Goal: Information Seeking & Learning: Learn about a topic

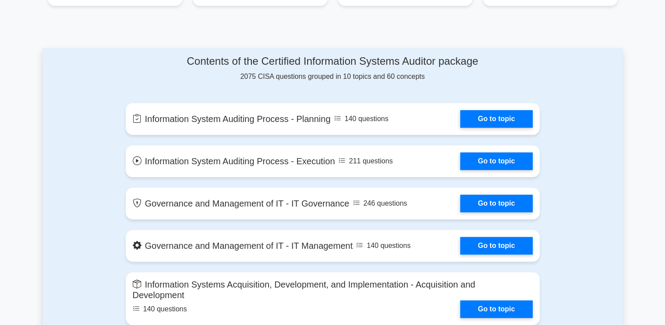
scroll to position [440, 0]
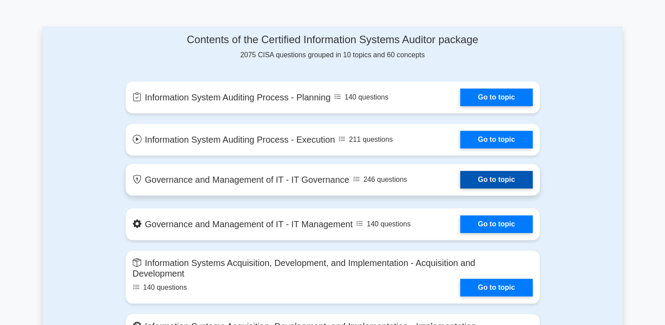
click at [484, 178] on link "Go to topic" at bounding box center [496, 180] width 72 height 18
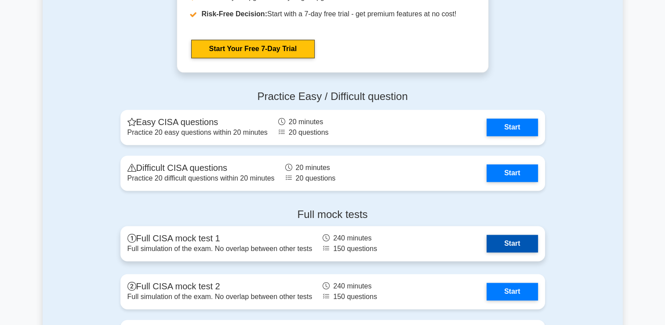
scroll to position [1187, 0]
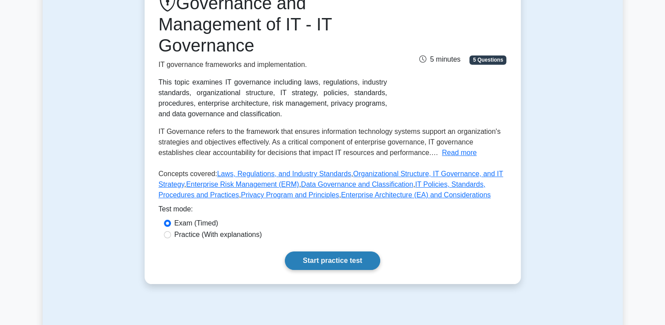
click at [346, 262] on link "Start practice test" at bounding box center [332, 260] width 95 height 18
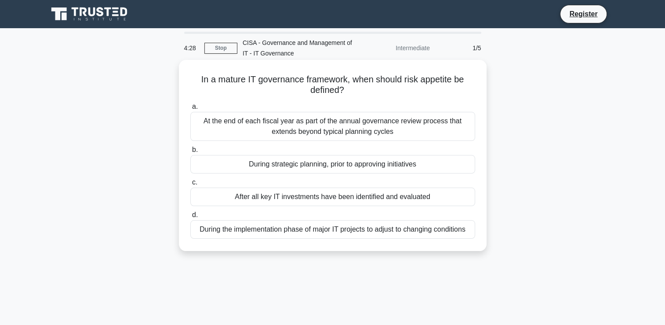
click at [290, 162] on div "During strategic planning, prior to approving initiatives" at bounding box center [332, 164] width 285 height 18
click at [190, 153] on input "b. During strategic planning, prior to approving initiatives" at bounding box center [190, 150] width 0 height 6
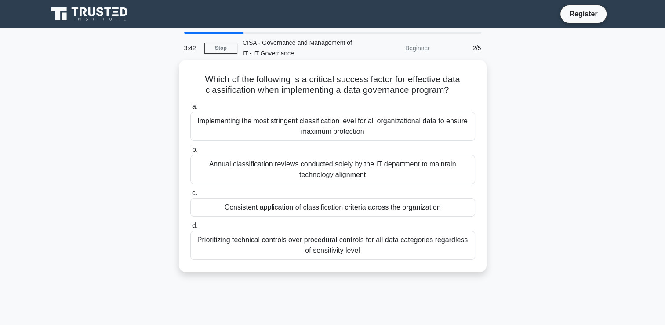
click at [322, 172] on div "Annual classification reviews conducted solely by the IT department to maintain…" at bounding box center [332, 169] width 285 height 29
click at [190, 153] on input "b. Annual classification reviews conducted solely by the IT department to maint…" at bounding box center [190, 150] width 0 height 6
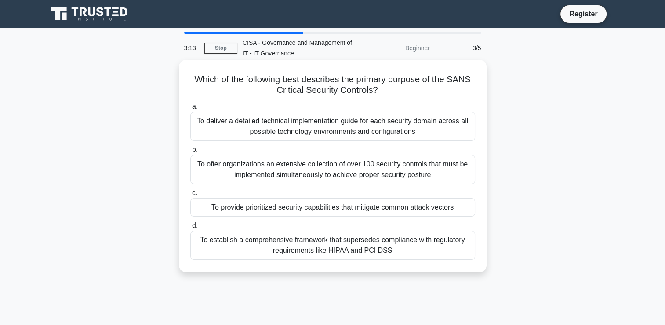
click at [318, 206] on div "To provide prioritized security capabilities that mitigate common attack vectors" at bounding box center [332, 207] width 285 height 18
click at [190, 196] on input "c. To provide prioritized security capabilities that mitigate common attack vec…" at bounding box center [190, 193] width 0 height 6
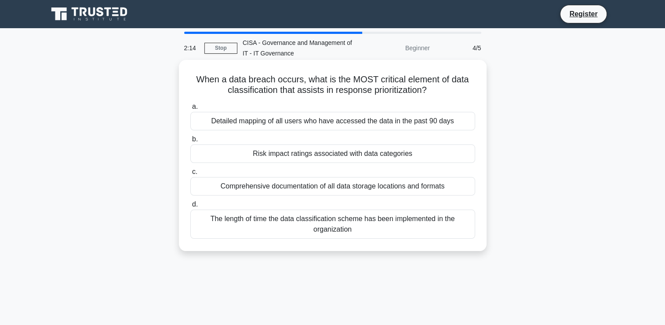
click at [283, 156] on div "Risk impact ratings associated with data categories" at bounding box center [332, 153] width 285 height 18
click at [190, 142] on input "b. Risk impact ratings associated with data categories" at bounding box center [190, 139] width 0 height 6
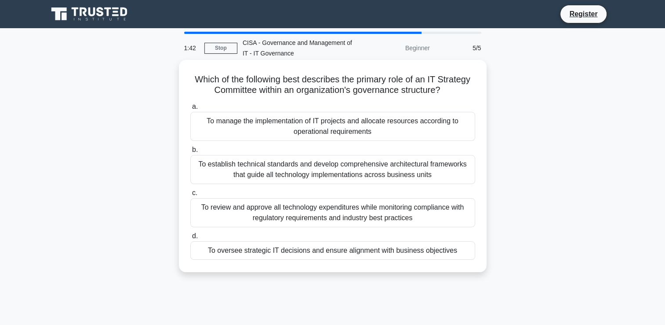
click at [360, 254] on div "To oversee strategic IT decisions and ensure alignment with business objectives" at bounding box center [332, 250] width 285 height 18
click at [190, 239] on input "d. To oversee strategic IT decisions and ensure alignment with business objecti…" at bounding box center [190, 236] width 0 height 6
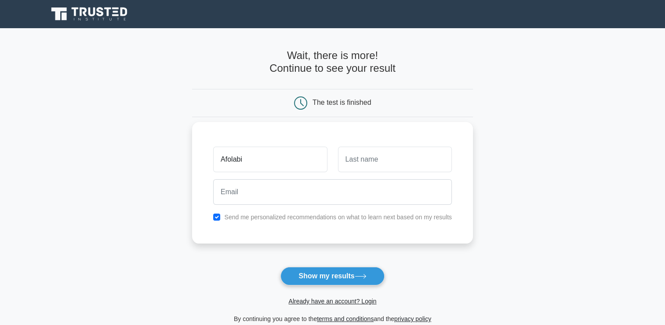
type input "Afolabi"
type input "Odusanya"
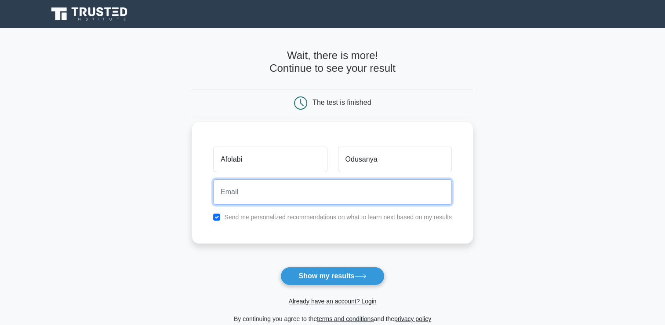
click at [268, 193] on input "email" at bounding box center [332, 192] width 239 height 26
type input "afolabi.odusanya@gmail.com"
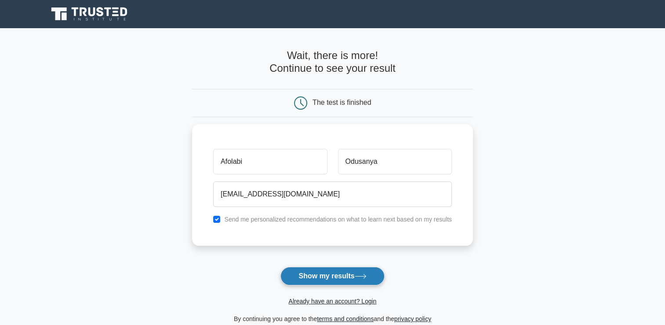
click at [329, 276] on button "Show my results" at bounding box center [333, 275] width 104 height 18
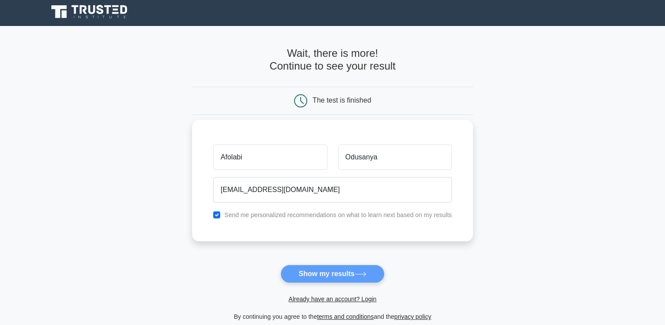
scroll to position [88, 0]
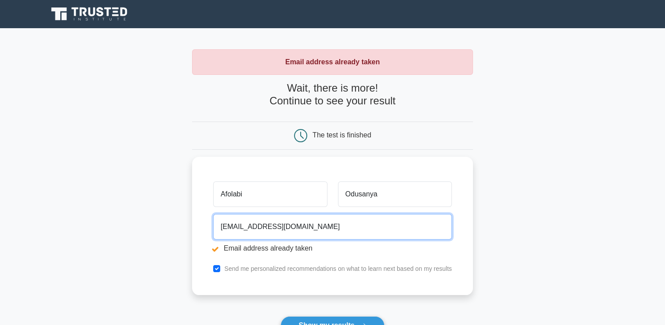
drag, startPoint x: 338, startPoint y: 224, endPoint x: 120, endPoint y: 217, distance: 218.6
click at [120, 217] on main "Email address already taken Wait, there is more! Continue to see your result Th…" at bounding box center [332, 211] width 665 height 366
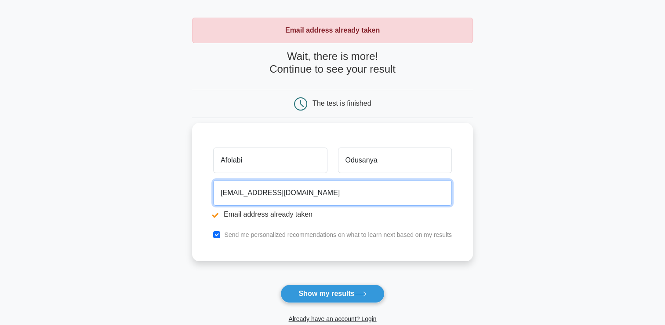
scroll to position [88, 0]
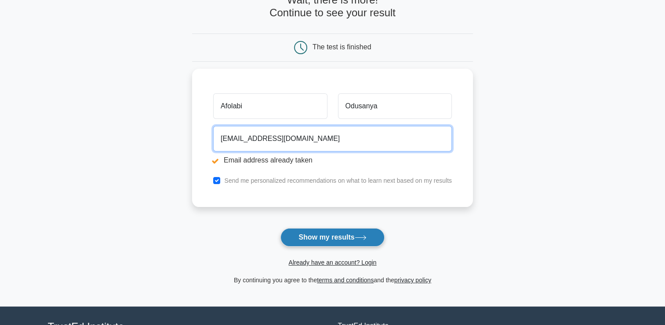
type input "lordrotimi2003@yahoo.com"
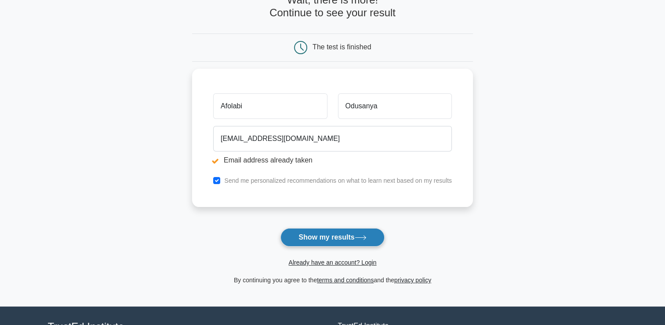
click at [333, 233] on button "Show my results" at bounding box center [333, 237] width 104 height 18
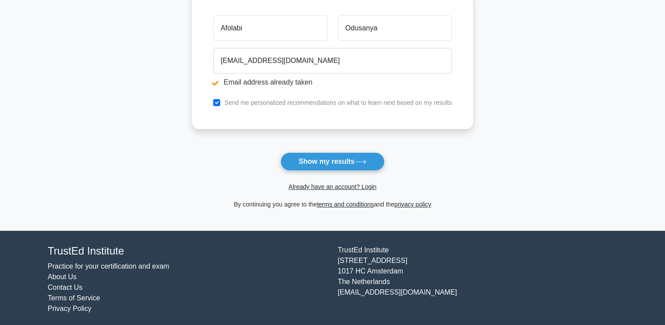
scroll to position [166, 0]
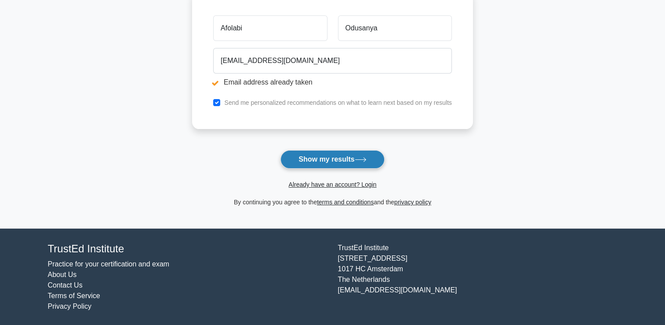
click at [306, 159] on button "Show my results" at bounding box center [333, 159] width 104 height 18
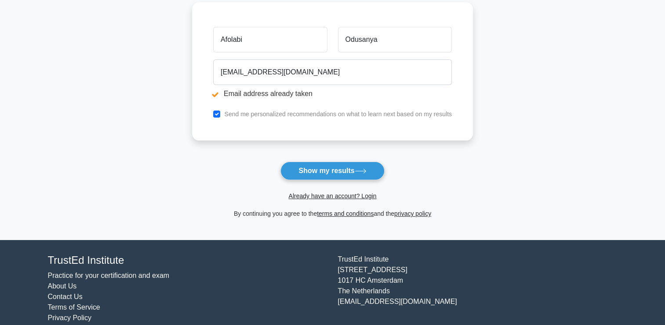
scroll to position [166, 0]
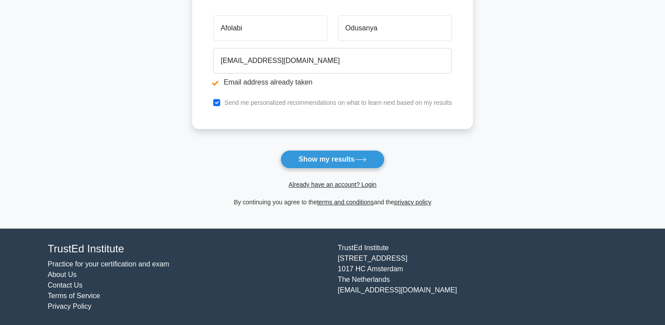
click at [283, 203] on div "By continuing you agree to the terms and conditions and the privacy policy" at bounding box center [333, 202] width 292 height 11
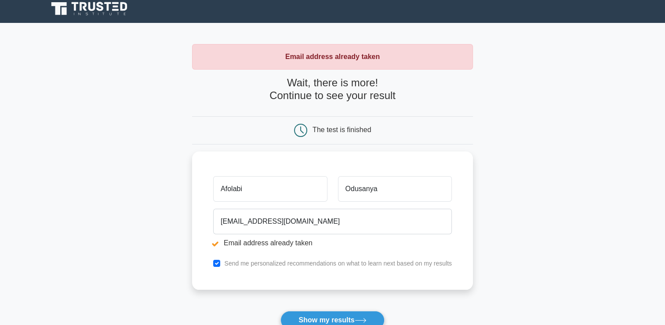
scroll to position [0, 0]
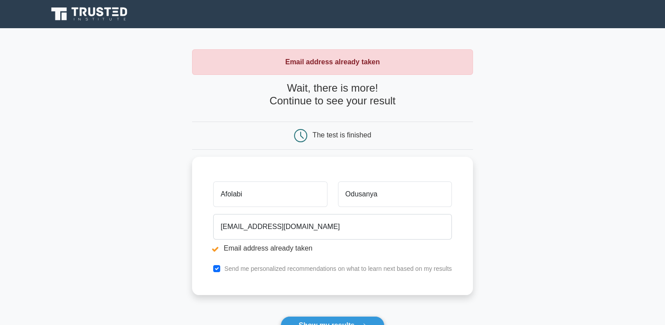
drag, startPoint x: 303, startPoint y: 135, endPoint x: 310, endPoint y: 136, distance: 6.2
click at [304, 135] on icon at bounding box center [300, 135] width 13 height 13
click at [299, 249] on li "Email address already taken" at bounding box center [332, 246] width 239 height 11
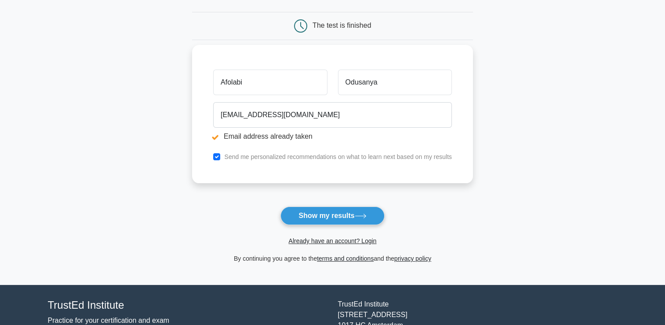
scroll to position [166, 0]
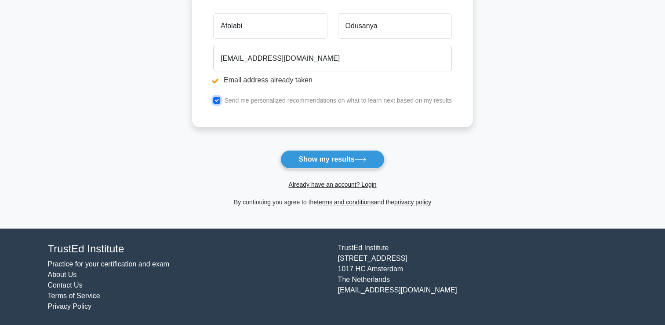
click at [217, 102] on input "checkbox" at bounding box center [216, 100] width 7 height 7
checkbox input "false"
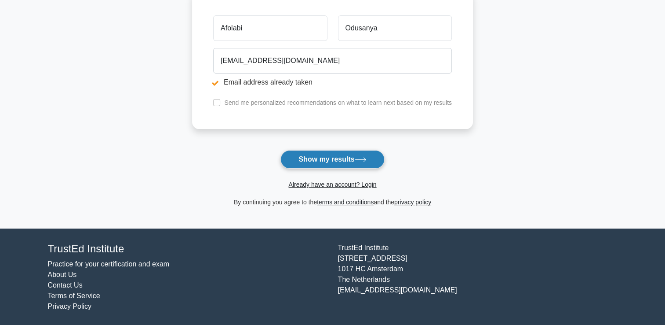
click at [329, 160] on button "Show my results" at bounding box center [333, 159] width 104 height 18
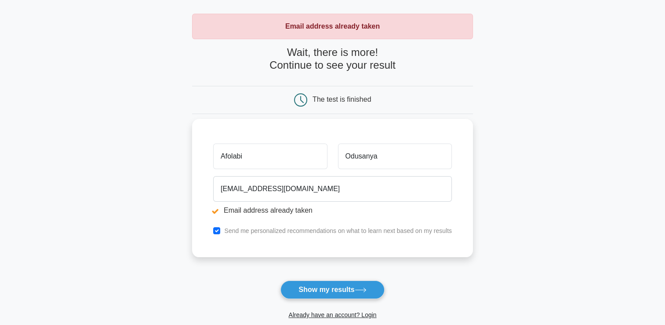
scroll to position [166, 0]
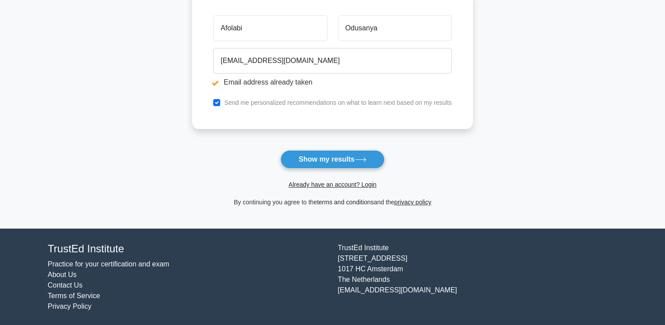
click at [347, 201] on link "terms and conditions" at bounding box center [345, 201] width 57 height 7
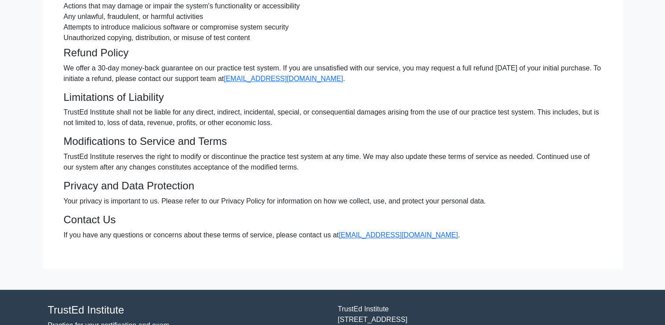
scroll to position [212, 0]
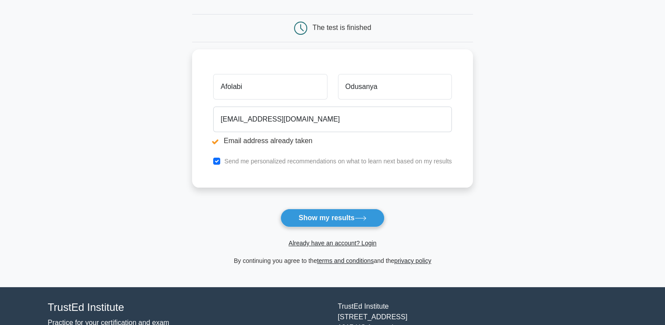
scroll to position [166, 0]
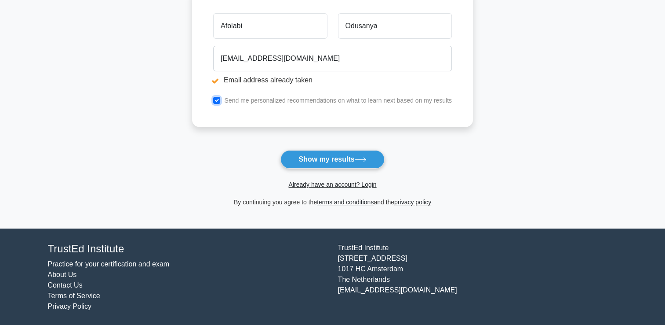
click at [220, 99] on input "checkbox" at bounding box center [216, 100] width 7 height 7
checkbox input "false"
click at [417, 200] on link "privacy policy" at bounding box center [412, 201] width 37 height 7
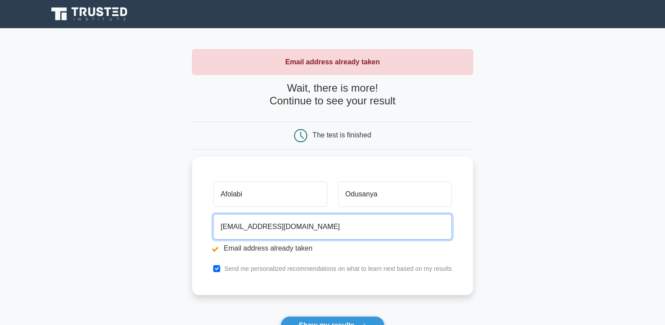
drag, startPoint x: 343, startPoint y: 221, endPoint x: 107, endPoint y: 194, distance: 237.2
click at [107, 201] on main "Email address already taken Wait, there is more! Continue to see your result Th…" at bounding box center [332, 211] width 665 height 366
type input "[EMAIL_ADDRESS][DOMAIN_NAME]"
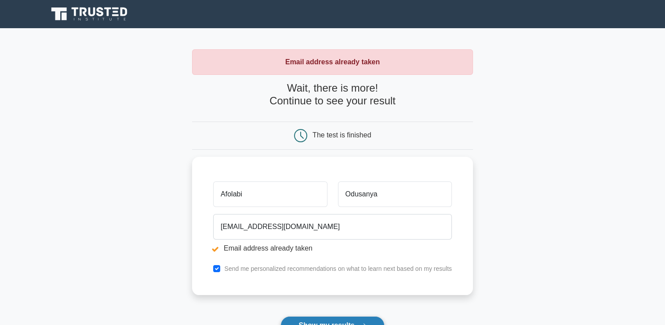
click at [300, 318] on button "Show my results" at bounding box center [333, 325] width 104 height 18
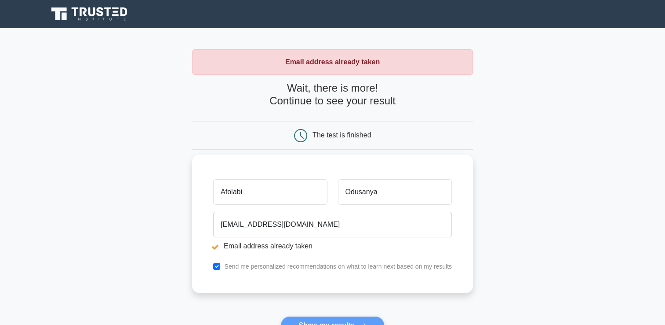
scroll to position [72, 0]
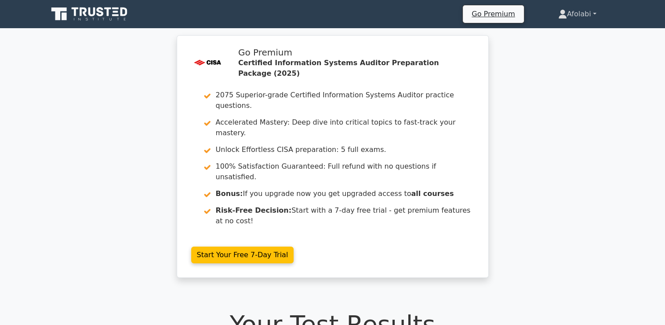
click at [595, 14] on link "Afolabi" at bounding box center [577, 14] width 80 height 18
click at [591, 14] on link "Afolabi" at bounding box center [577, 14] width 80 height 18
click at [558, 36] on link "Profile" at bounding box center [572, 35] width 69 height 14
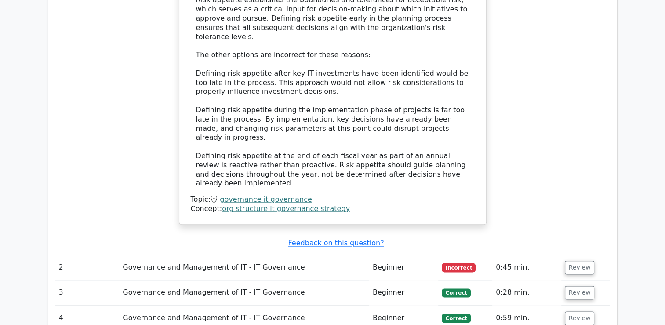
scroll to position [1011, 0]
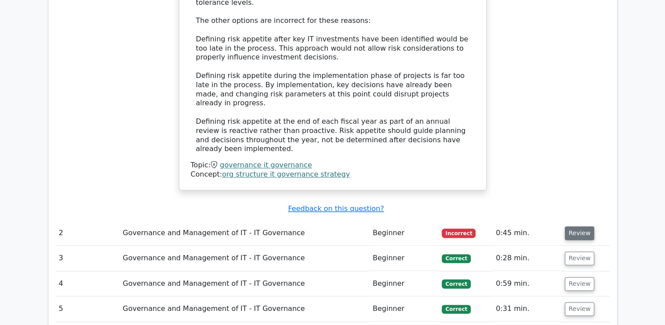
click at [573, 226] on button "Review" at bounding box center [580, 233] width 30 height 14
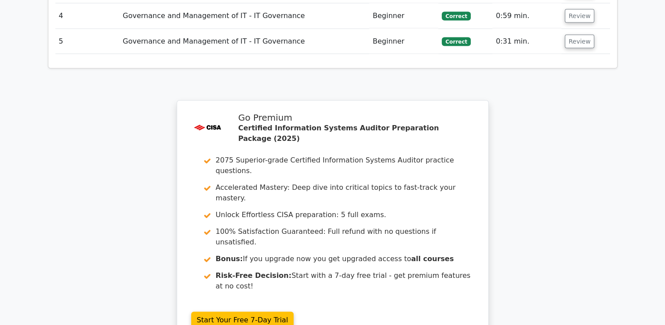
scroll to position [1876, 0]
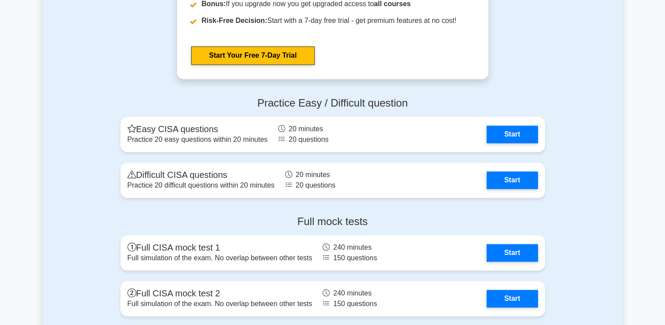
scroll to position [1231, 0]
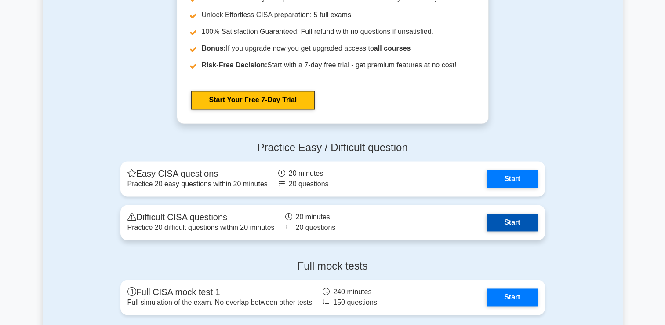
click at [517, 219] on link "Start" at bounding box center [512, 222] width 51 height 18
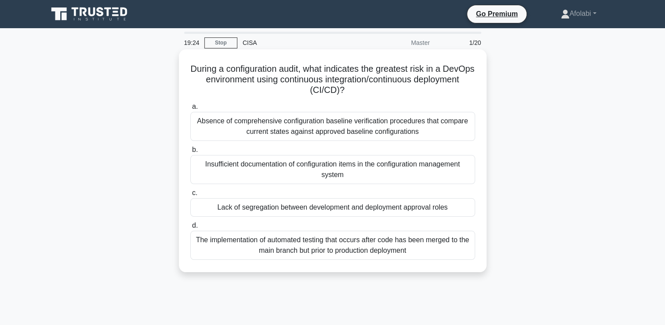
click at [366, 129] on div "Absence of comprehensive configuration baseline verification procedures that co…" at bounding box center [332, 126] width 285 height 29
click at [190, 109] on input "a. Absence of comprehensive configuration baseline verification procedures that…" at bounding box center [190, 107] width 0 height 6
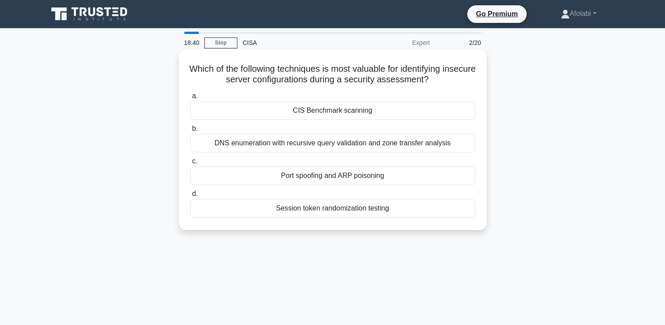
click at [367, 175] on div "Port spoofing and ARP poisoning" at bounding box center [332, 175] width 285 height 18
click at [190, 164] on input "c. Port spoofing and ARP poisoning" at bounding box center [190, 161] width 0 height 6
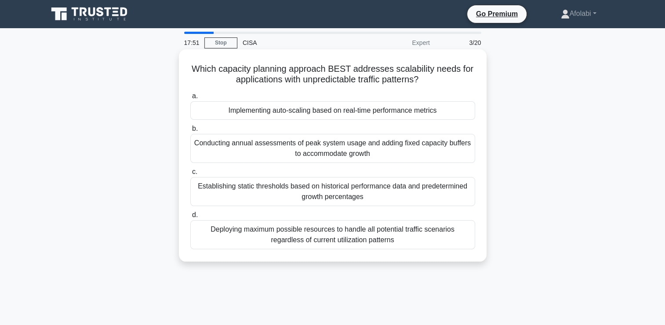
click at [311, 109] on div "Implementing auto-scaling based on real-time performance metrics" at bounding box center [332, 110] width 285 height 18
click at [295, 113] on div "Implementing auto-scaling based on real-time performance metrics" at bounding box center [332, 110] width 285 height 18
click at [190, 99] on input "a. Implementing auto-scaling based on real-time performance metrics" at bounding box center [190, 96] width 0 height 6
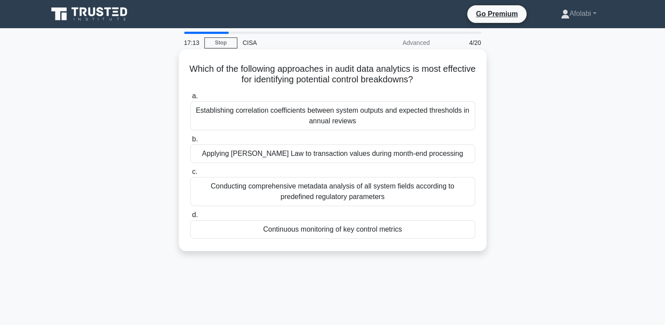
click at [328, 233] on div "Continuous monitoring of key control metrics" at bounding box center [332, 229] width 285 height 18
click at [190, 218] on input "d. Continuous monitoring of key control metrics" at bounding box center [190, 215] width 0 height 6
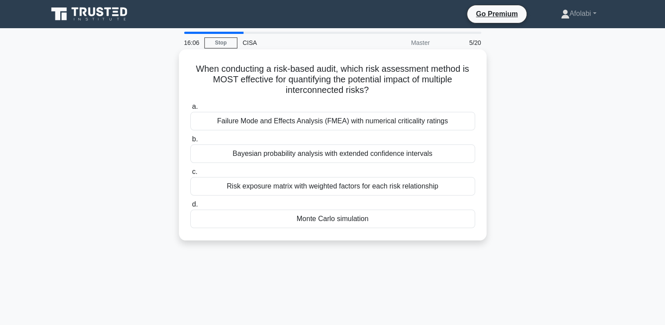
click at [294, 186] on div "Risk exposure matrix with weighted factors for each risk relationship" at bounding box center [332, 186] width 285 height 18
click at [190, 175] on input "c. Risk exposure matrix with weighted factors for each risk relationship" at bounding box center [190, 172] width 0 height 6
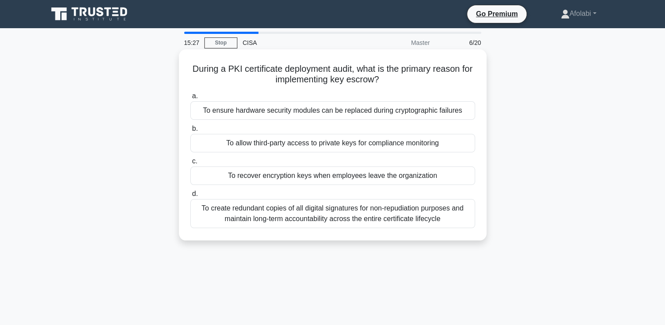
click at [282, 177] on div "To recover encryption keys when employees leave the organization" at bounding box center [332, 175] width 285 height 18
click at [190, 164] on input "c. To recover encryption keys when employees leave the organization" at bounding box center [190, 161] width 0 height 6
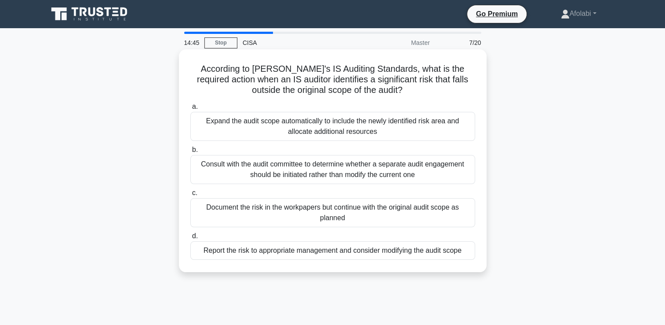
click at [266, 252] on div "Report the risk to appropriate management and consider modifying the audit scope" at bounding box center [332, 250] width 285 height 18
click at [190, 239] on input "d. Report the risk to appropriate management and consider modifying the audit s…" at bounding box center [190, 236] width 0 height 6
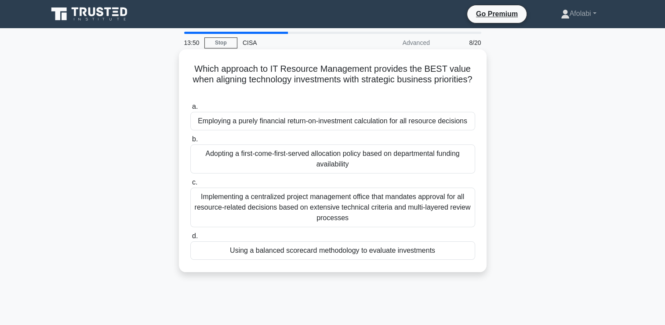
click at [338, 248] on div "Using a balanced scorecard methodology to evaluate investments" at bounding box center [332, 250] width 285 height 18
click at [190, 239] on input "d. Using a balanced scorecard methodology to evaluate investments" at bounding box center [190, 236] width 0 height 6
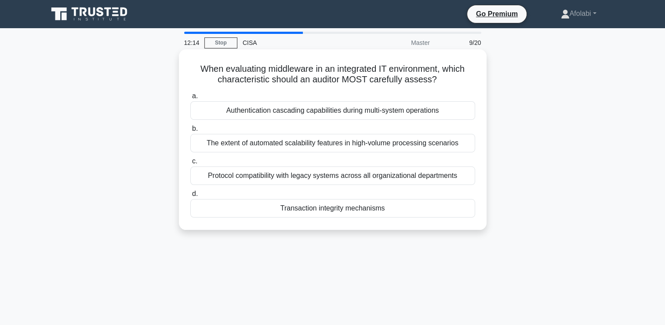
click at [319, 205] on div "Transaction integrity mechanisms" at bounding box center [332, 208] width 285 height 18
click at [190, 197] on input "d. Transaction integrity mechanisms" at bounding box center [190, 194] width 0 height 6
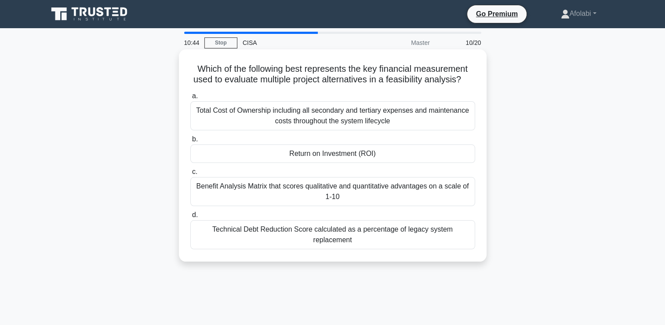
click at [275, 163] on div "Return on Investment (ROI)" at bounding box center [332, 153] width 285 height 18
click at [190, 142] on input "b. Return on Investment (ROI)" at bounding box center [190, 139] width 0 height 6
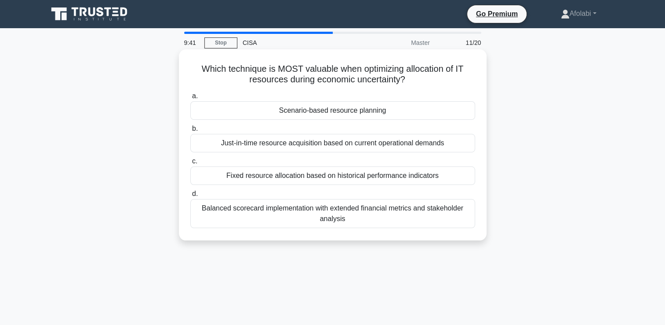
click at [316, 114] on div "Scenario-based resource planning" at bounding box center [332, 110] width 285 height 18
click at [190, 99] on input "a. Scenario-based resource planning" at bounding box center [190, 96] width 0 height 6
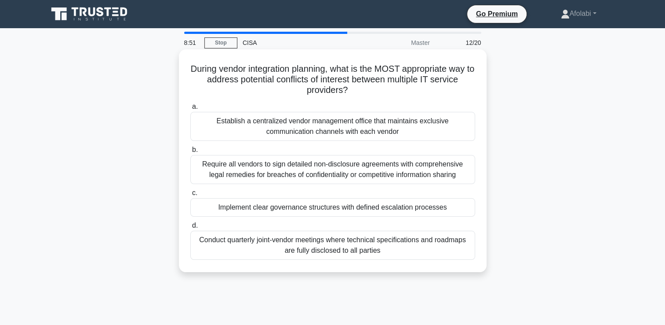
click at [289, 209] on div "Implement clear governance structures with defined escalation processes" at bounding box center [332, 207] width 285 height 18
click at [190, 196] on input "c. Implement clear governance structures with defined escalation processes" at bounding box center [190, 193] width 0 height 6
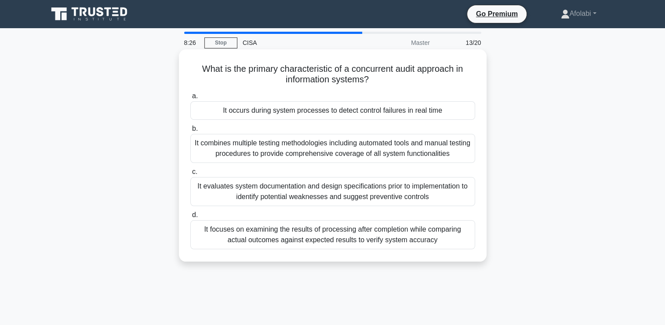
click at [313, 110] on div "It occurs during system processes to detect control failures in real time" at bounding box center [332, 110] width 285 height 18
click at [190, 99] on input "a. It occurs during system processes to detect control failures in real time" at bounding box center [190, 96] width 0 height 6
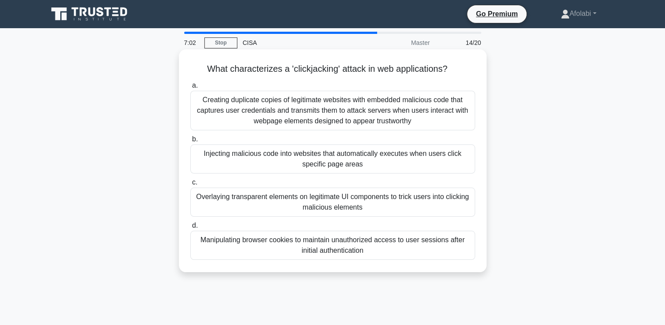
click at [294, 159] on div "Injecting malicious code into websites that automatically executes when users c…" at bounding box center [332, 158] width 285 height 29
click at [190, 142] on input "b. Injecting malicious code into websites that automatically executes when user…" at bounding box center [190, 139] width 0 height 6
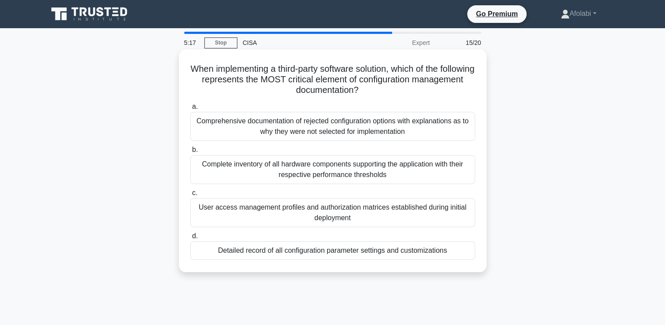
click at [284, 250] on div "Detailed record of all configuration parameter settings and customizations" at bounding box center [332, 250] width 285 height 18
click at [190, 239] on input "d. Detailed record of all configuration parameter settings and customizations" at bounding box center [190, 236] width 0 height 6
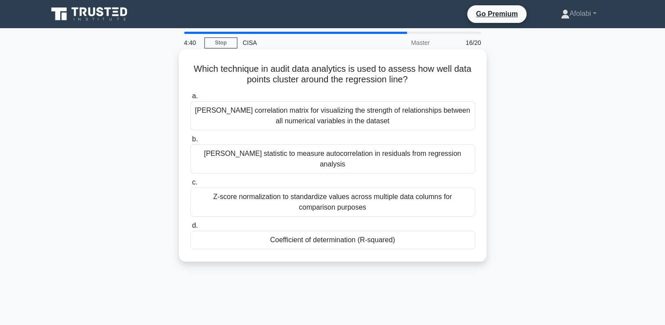
click at [299, 230] on div "Coefficient of determination (R-squared)" at bounding box center [332, 239] width 285 height 18
click at [190, 228] on input "d. Coefficient of determination (R-squared)" at bounding box center [190, 225] width 0 height 6
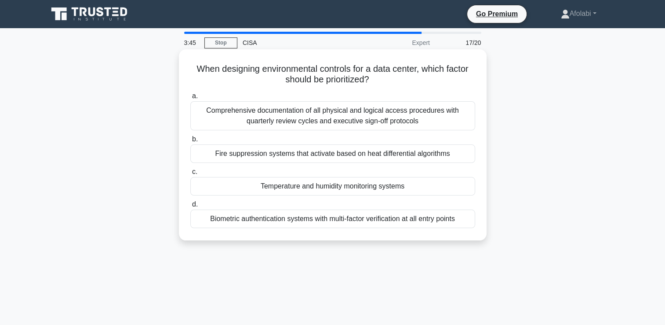
click at [325, 161] on div "Fire suppression systems that activate based on heat differential algorithms" at bounding box center [332, 153] width 285 height 18
click at [190, 142] on input "b. Fire suppression systems that activate based on heat differential algorithms" at bounding box center [190, 139] width 0 height 6
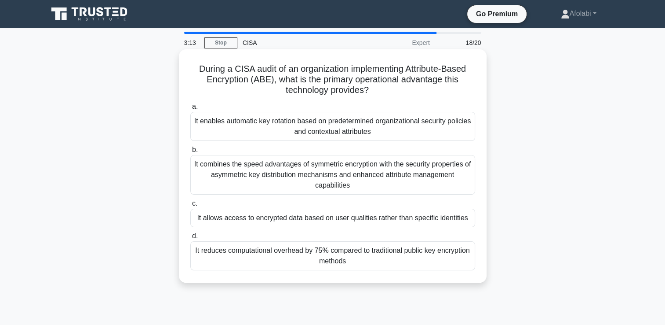
click at [280, 128] on div "It enables automatic key rotation based on predetermined organizational securit…" at bounding box center [332, 126] width 285 height 29
click at [190, 109] on input "a. It enables automatic key rotation based on predetermined organizational secu…" at bounding box center [190, 107] width 0 height 6
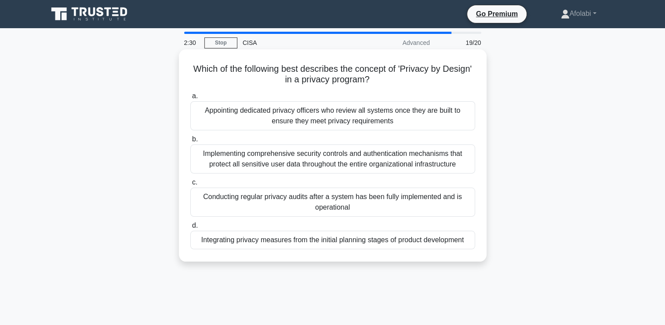
click at [266, 154] on div "Implementing comprehensive security controls and authentication mechanisms that…" at bounding box center [332, 158] width 285 height 29
click at [190, 142] on input "b. Implementing comprehensive security controls and authentication mechanisms t…" at bounding box center [190, 139] width 0 height 6
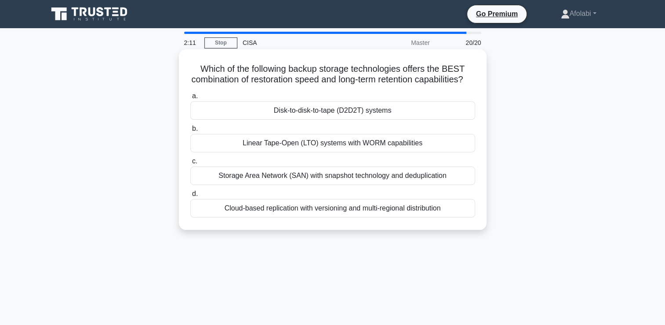
click at [313, 217] on div "Cloud-based replication with versioning and multi-regional distribution" at bounding box center [332, 208] width 285 height 18
click at [190, 197] on input "d. Cloud-based replication with versioning and multi-regional distribution" at bounding box center [190, 194] width 0 height 6
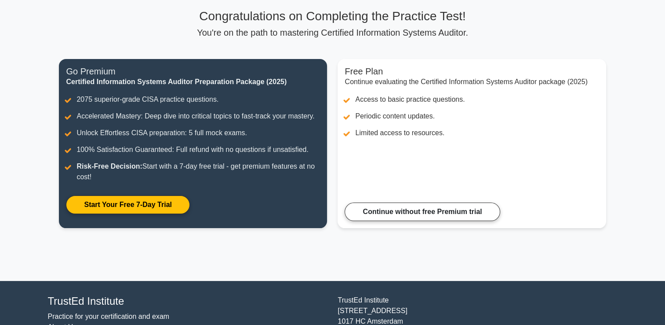
scroll to position [26, 0]
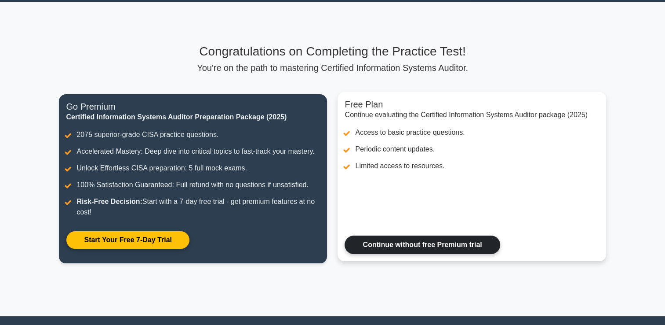
click at [391, 244] on link "Continue without free Premium trial" at bounding box center [422, 244] width 155 height 18
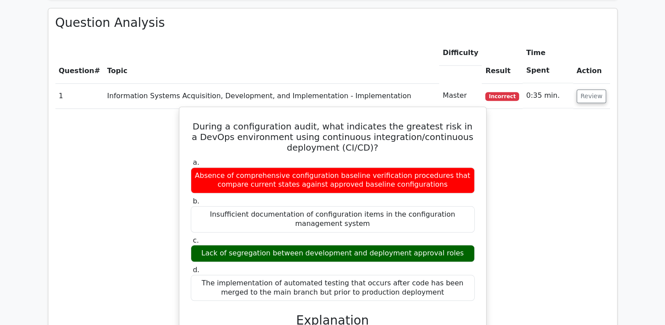
scroll to position [791, 0]
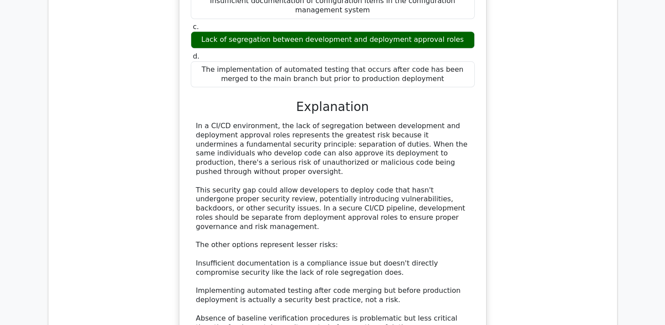
scroll to position [1011, 0]
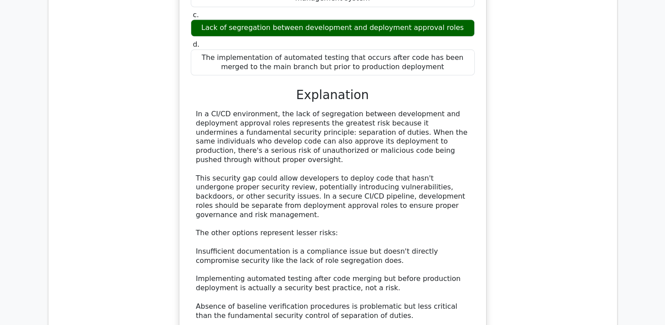
click at [348, 109] on div "In a CI/CD environment, the lack of segregation between development and deploym…" at bounding box center [333, 214] width 274 height 210
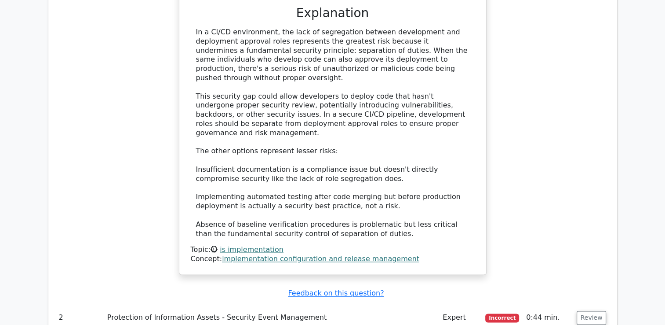
scroll to position [1187, 0]
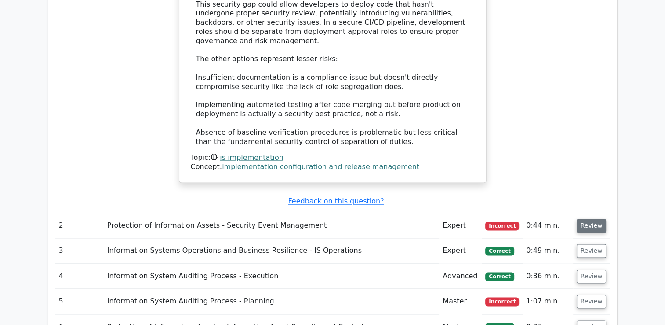
click at [593, 219] on button "Review" at bounding box center [592, 226] width 30 height 14
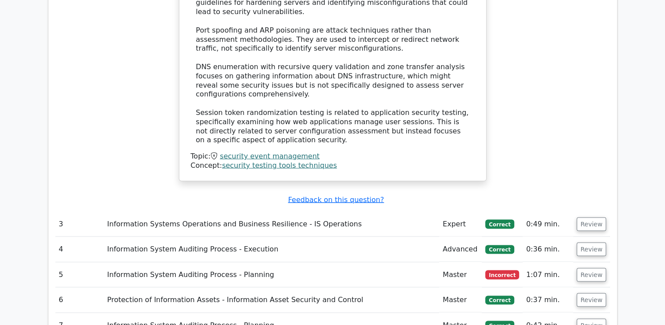
scroll to position [1715, 0]
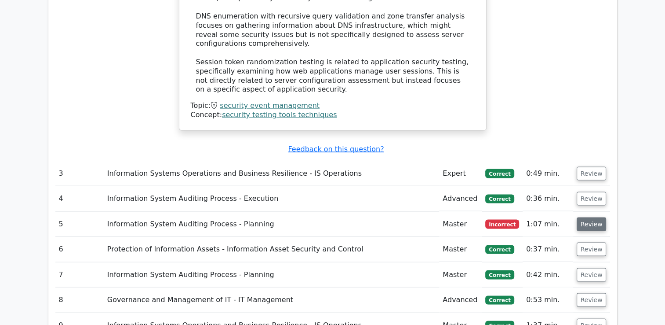
click at [597, 217] on button "Review" at bounding box center [592, 224] width 30 height 14
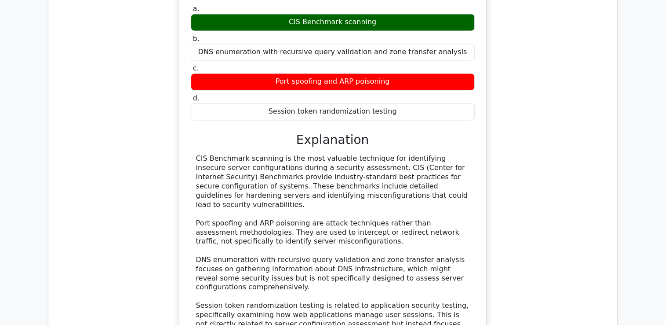
scroll to position [1539, 0]
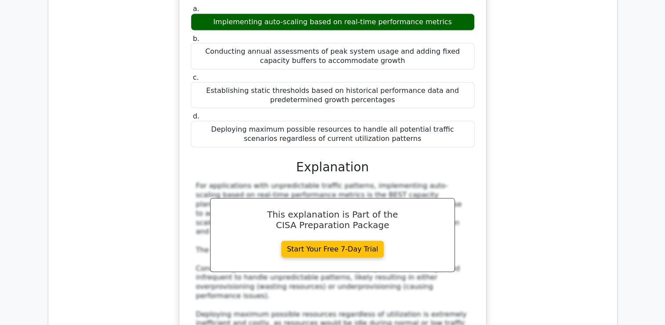
scroll to position [2067, 0]
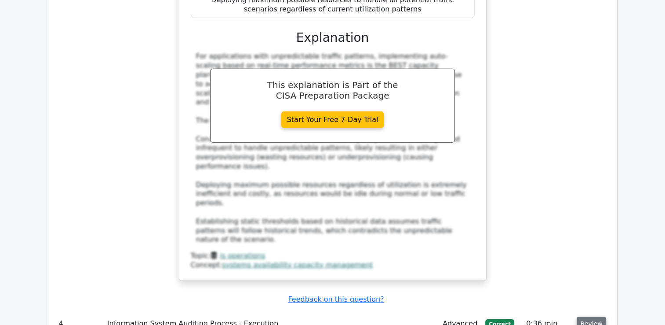
click at [588, 317] on button "Review" at bounding box center [592, 324] width 30 height 14
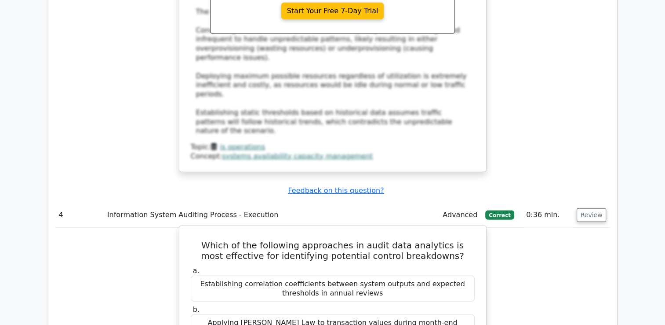
scroll to position [2199, 0]
